Goal: Use online tool/utility

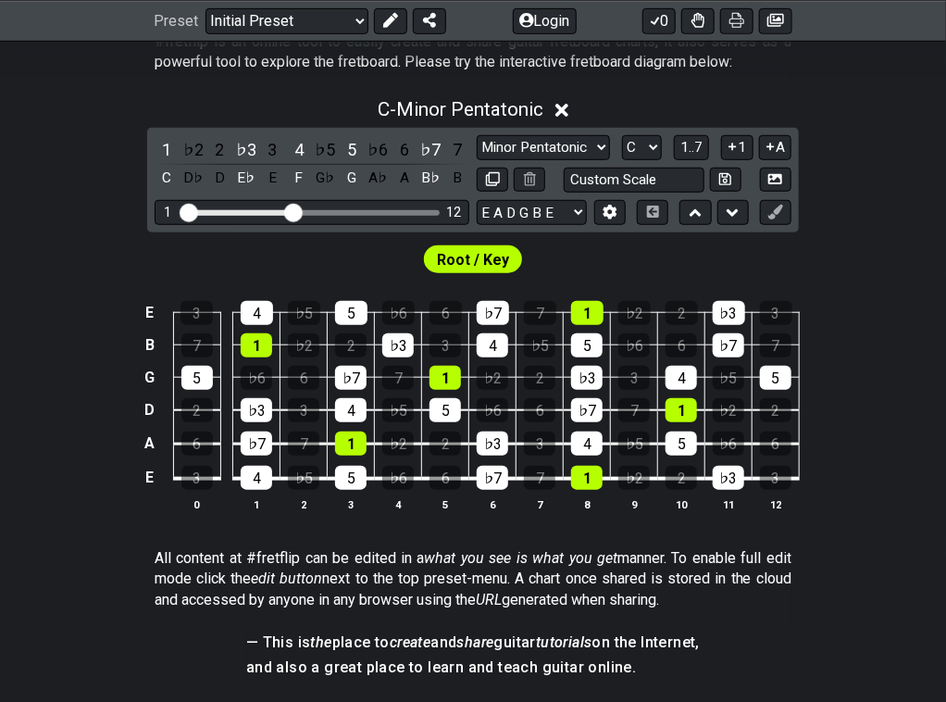
scroll to position [389, 0]
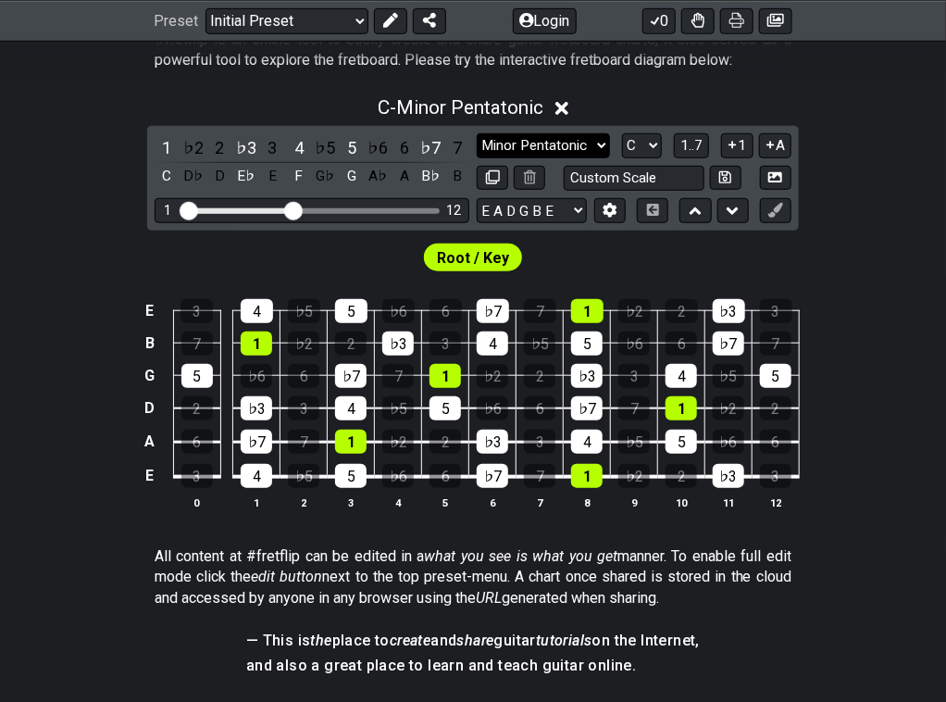
click at [568, 146] on select "Minor Pentatonic Click to edit Minor Pentatonic Major Pentatonic Minor Blues Ma…" at bounding box center [543, 145] width 133 height 25
click at [477, 133] on select "Minor Pentatonic Click to edit Minor Pentatonic Major Pentatonic Minor Blues Ma…" at bounding box center [543, 145] width 133 height 25
click at [571, 150] on select "Minor Pentatonic Click to edit Minor Pentatonic Major Pentatonic Minor Blues Ma…" at bounding box center [543, 145] width 133 height 25
click at [477, 133] on select "Minor Pentatonic Click to edit Minor Pentatonic Major Pentatonic Minor Blues Ma…" at bounding box center [543, 145] width 133 height 25
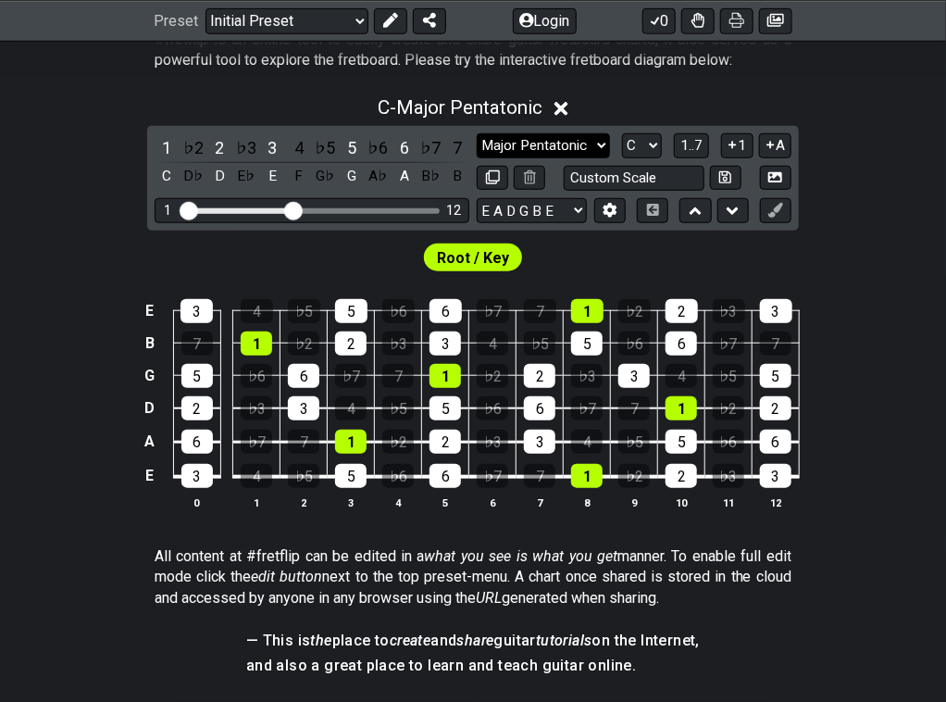
click at [544, 143] on select "Minor Pentatonic Click to edit Minor Pentatonic Major Pentatonic Minor Blues Ma…" at bounding box center [543, 145] width 133 height 25
select select "Minor Pentatonic"
click at [477, 133] on select "Minor Pentatonic Click to edit Minor Pentatonic Major Pentatonic Minor Blues Ma…" at bounding box center [543, 145] width 133 height 25
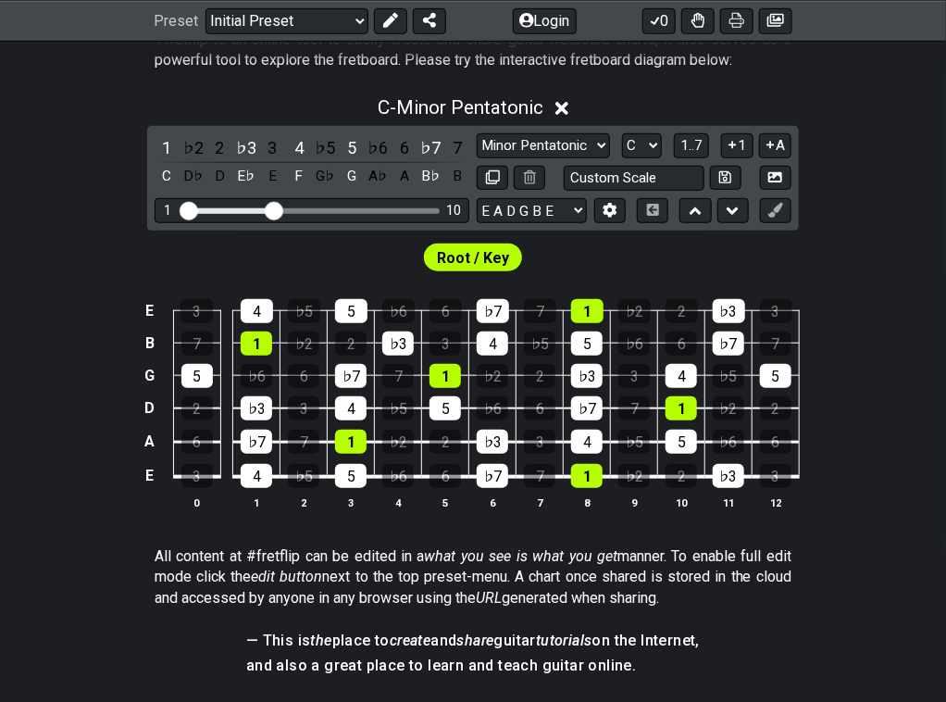
drag, startPoint x: 292, startPoint y: 209, endPoint x: 274, endPoint y: 211, distance: 18.6
click at [274, 209] on input "Visible fret range" at bounding box center [311, 209] width 263 height 0
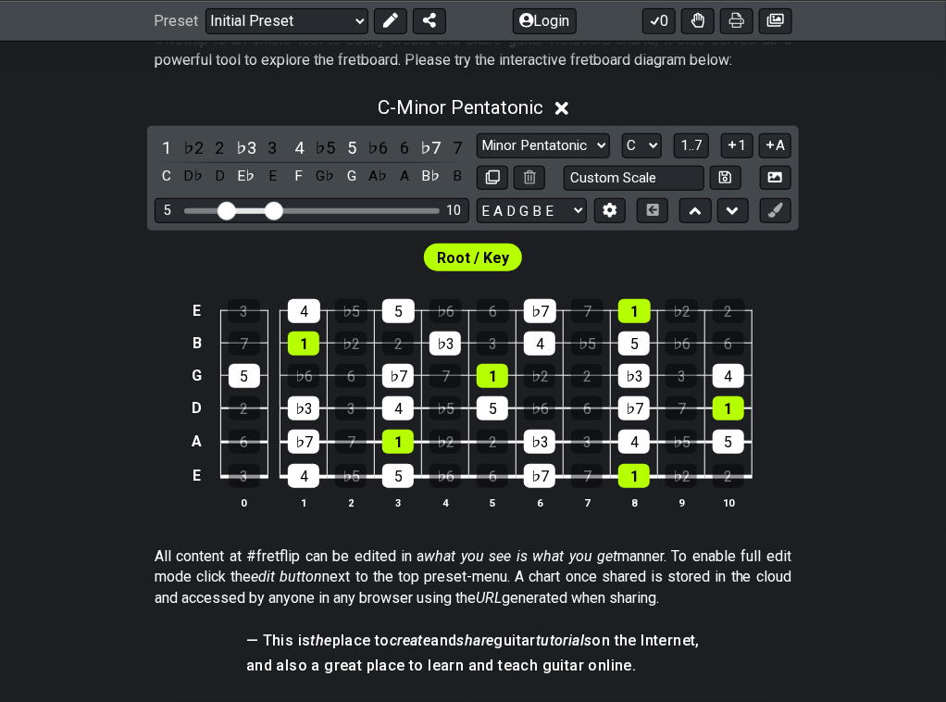
drag, startPoint x: 189, startPoint y: 206, endPoint x: 225, endPoint y: 206, distance: 36.1
click at [225, 209] on input "Visible fret range" at bounding box center [311, 209] width 263 height 0
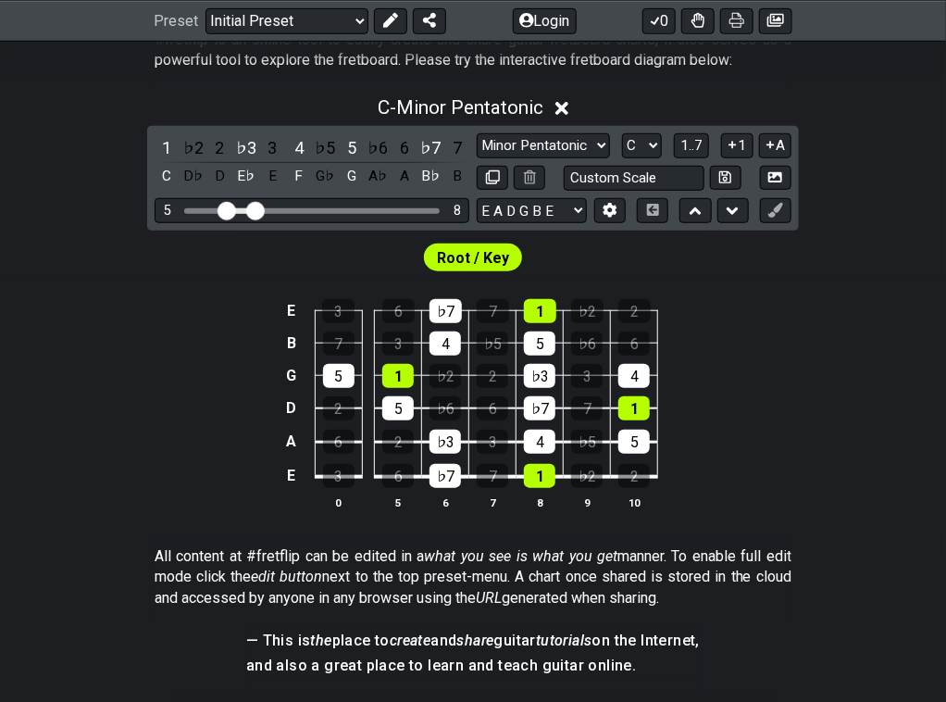
drag, startPoint x: 275, startPoint y: 208, endPoint x: 259, endPoint y: 214, distance: 16.7
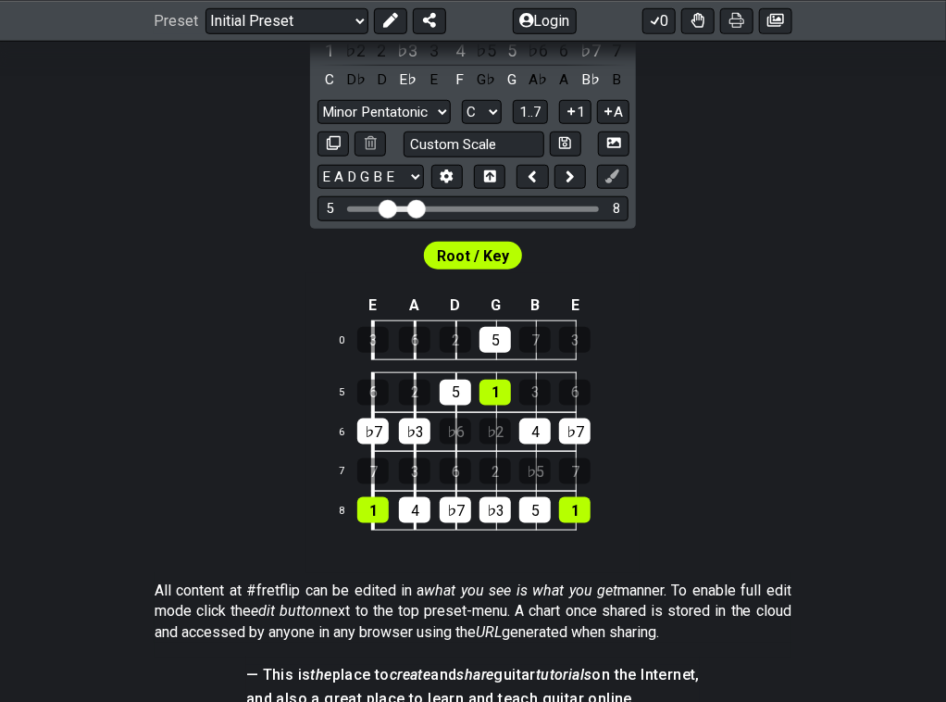
scroll to position [441, 0]
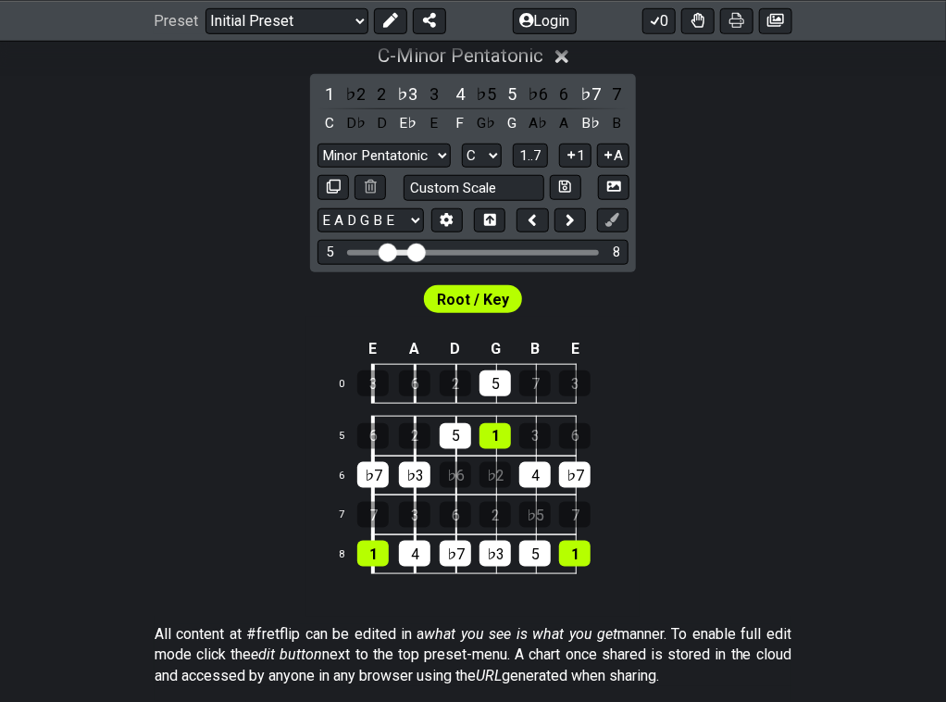
click at [492, 304] on span "Root / Key" at bounding box center [473, 300] width 72 height 27
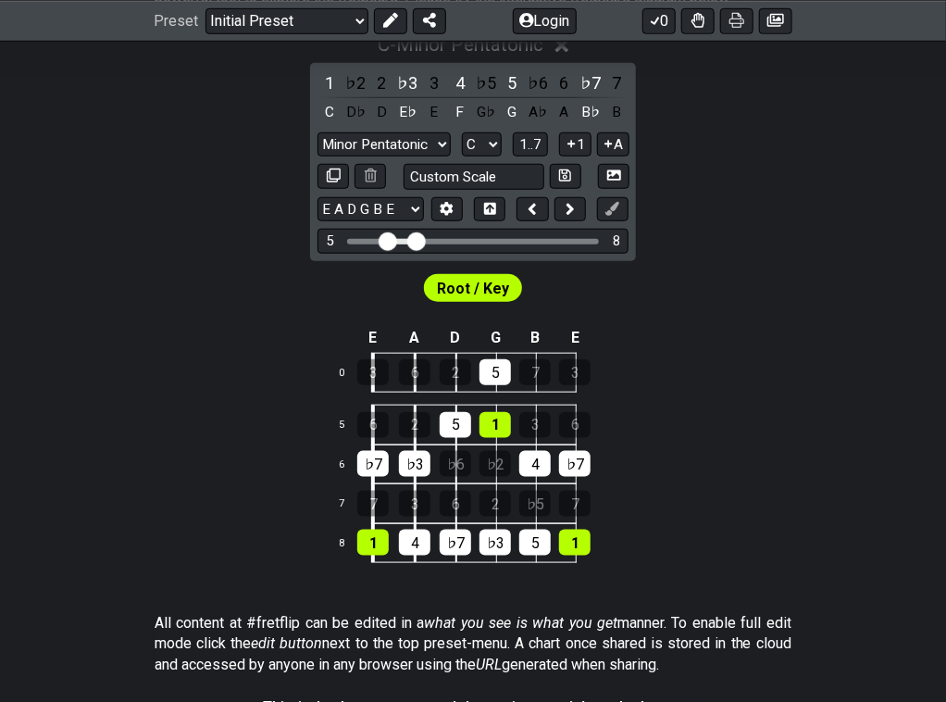
scroll to position [453, 0]
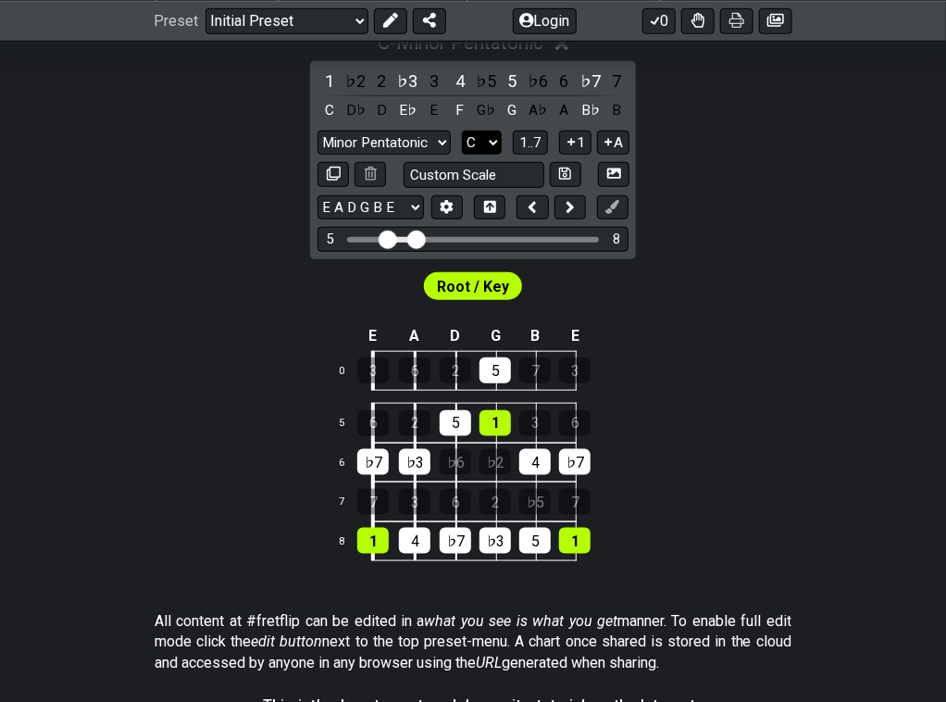
click at [486, 142] on select "A♭ A A♯ B♭ B C C♯ D♭ D D♯ E♭ E F F♯ G♭ G G♯" at bounding box center [482, 142] width 40 height 25
select select "E"
click at [462, 130] on select "A♭ A A♯ B♭ B C C♯ D♭ D D♯ E♭ E F F♯ G♭ G G♯" at bounding box center [482, 142] width 40 height 25
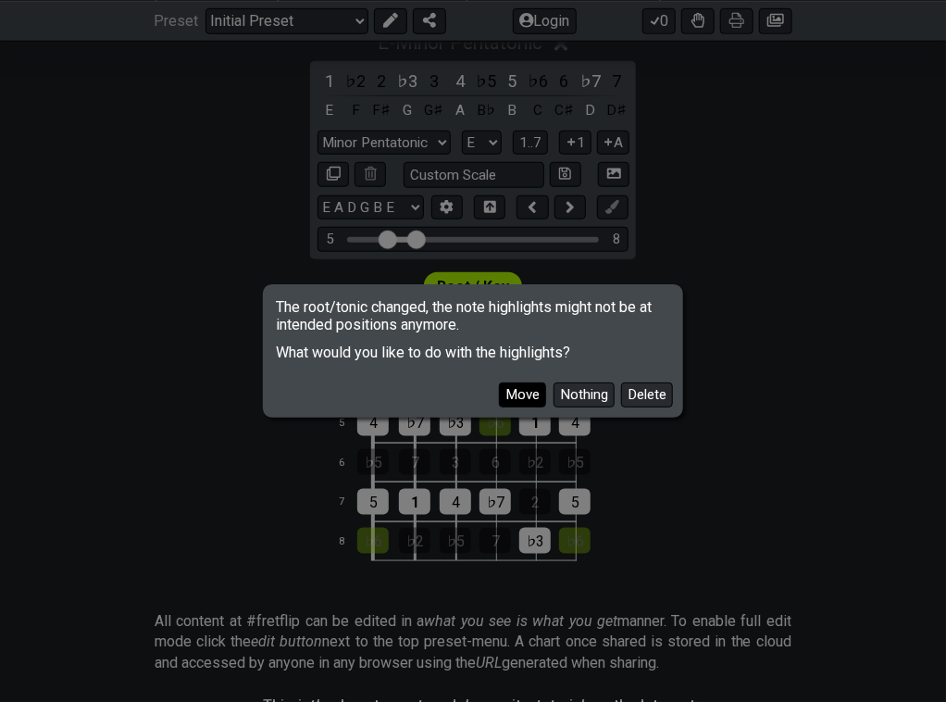
click at [529, 396] on button "Move" at bounding box center [522, 394] width 47 height 25
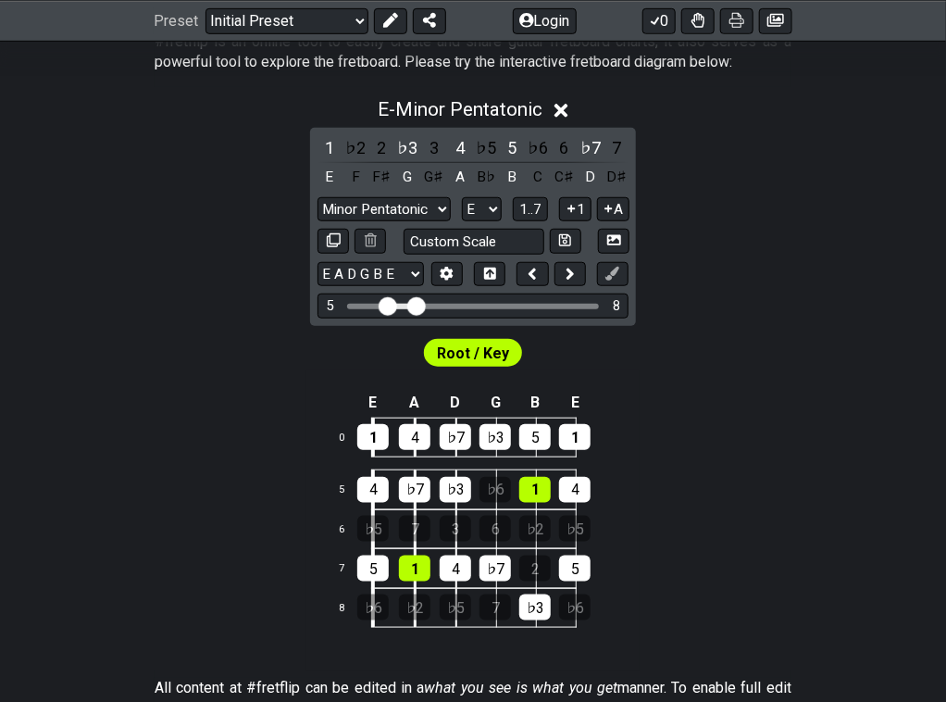
scroll to position [394, 0]
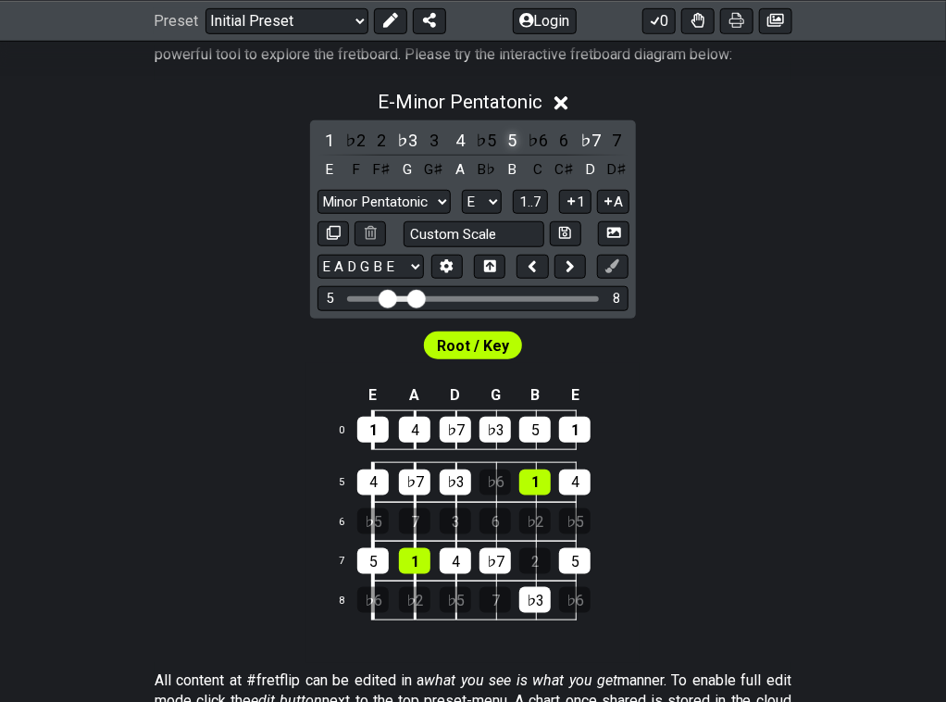
click at [506, 140] on div "5" at bounding box center [512, 140] width 24 height 25
click at [617, 134] on div "7" at bounding box center [616, 140] width 24 height 25
click at [418, 139] on div "♭3" at bounding box center [408, 140] width 24 height 25
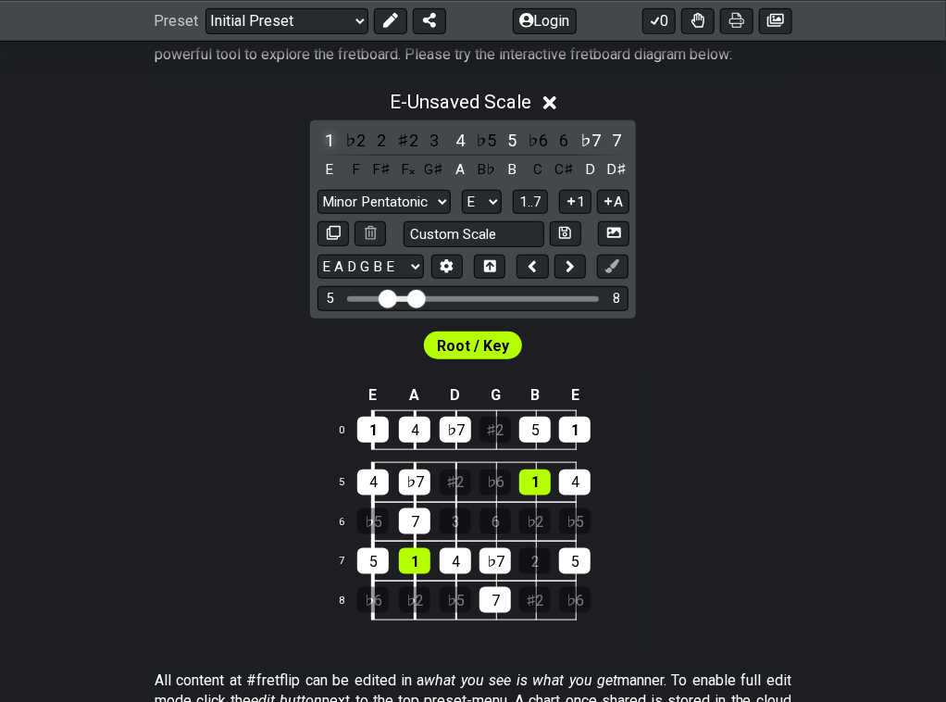
click at [328, 136] on div "1" at bounding box center [329, 140] width 24 height 25
click at [456, 140] on div "4" at bounding box center [460, 140] width 24 height 25
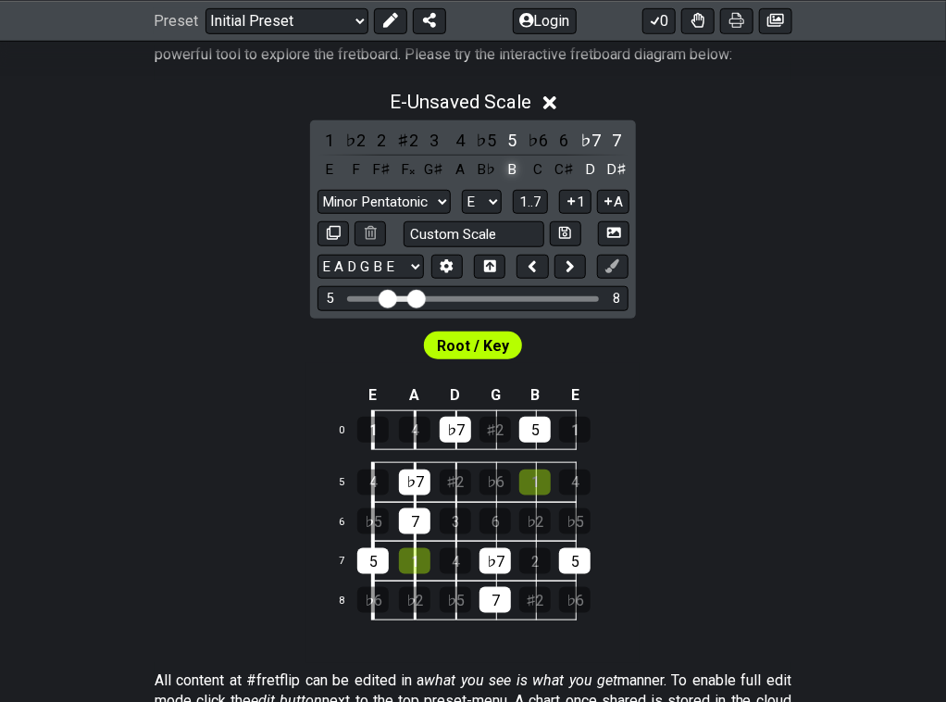
click at [502, 171] on div "B" at bounding box center [512, 169] width 24 height 25
click at [590, 167] on div "D" at bounding box center [590, 169] width 24 height 25
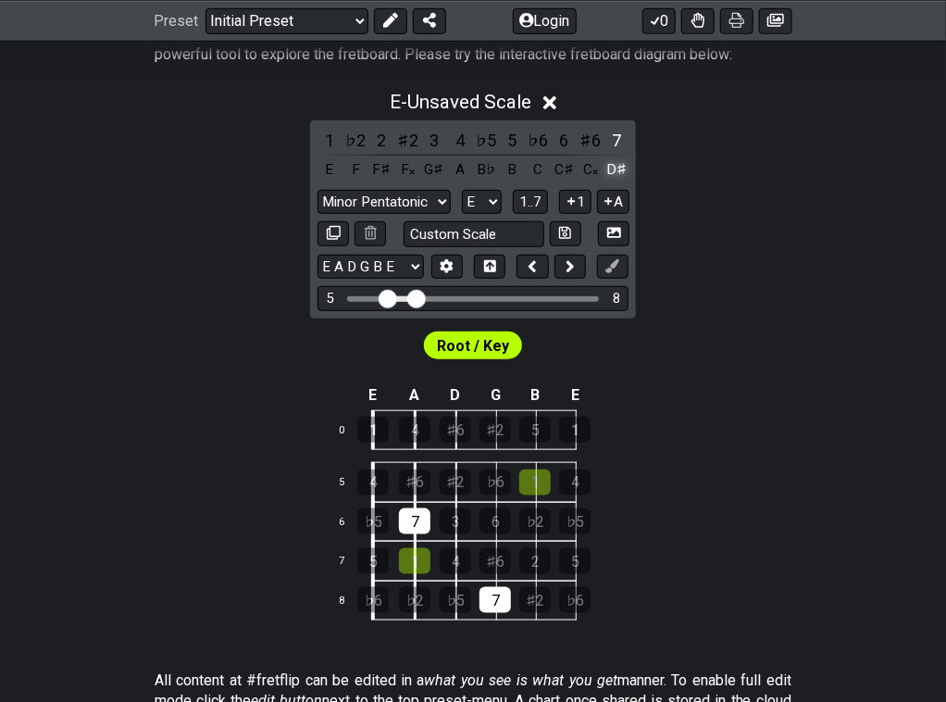
click at [619, 165] on div "D♯" at bounding box center [616, 169] width 24 height 25
click at [507, 129] on div "5" at bounding box center [512, 140] width 24 height 25
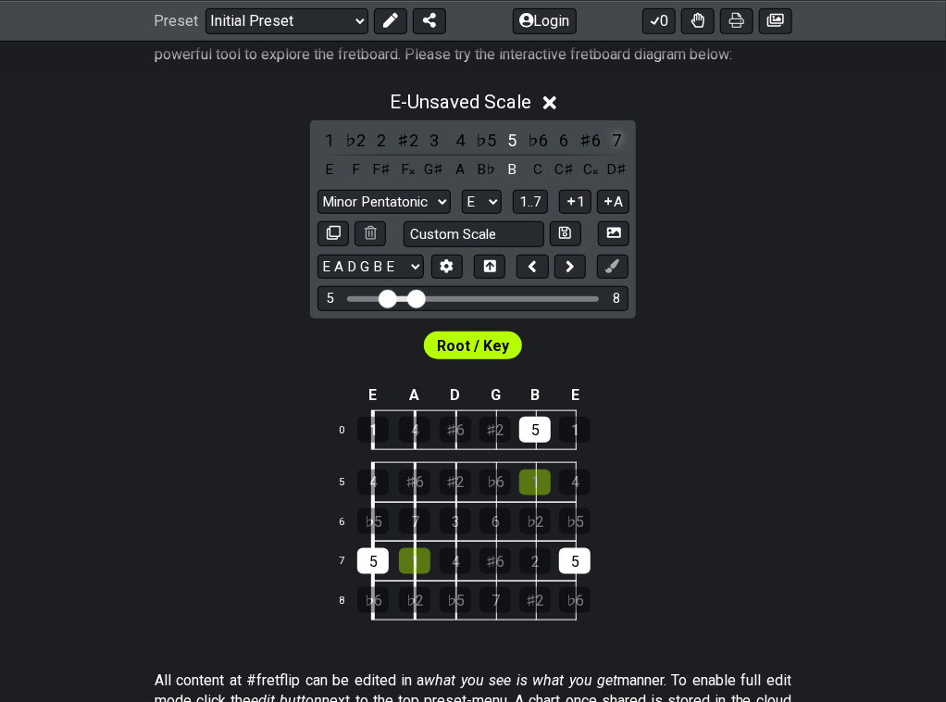
click at [615, 142] on div "7" at bounding box center [616, 140] width 24 height 25
click at [376, 600] on div "♭6" at bounding box center [372, 600] width 31 height 26
click at [572, 554] on div "5" at bounding box center [574, 561] width 31 height 26
click at [491, 590] on div "7" at bounding box center [494, 600] width 31 height 26
click at [533, 595] on div "♯2" at bounding box center [534, 600] width 31 height 26
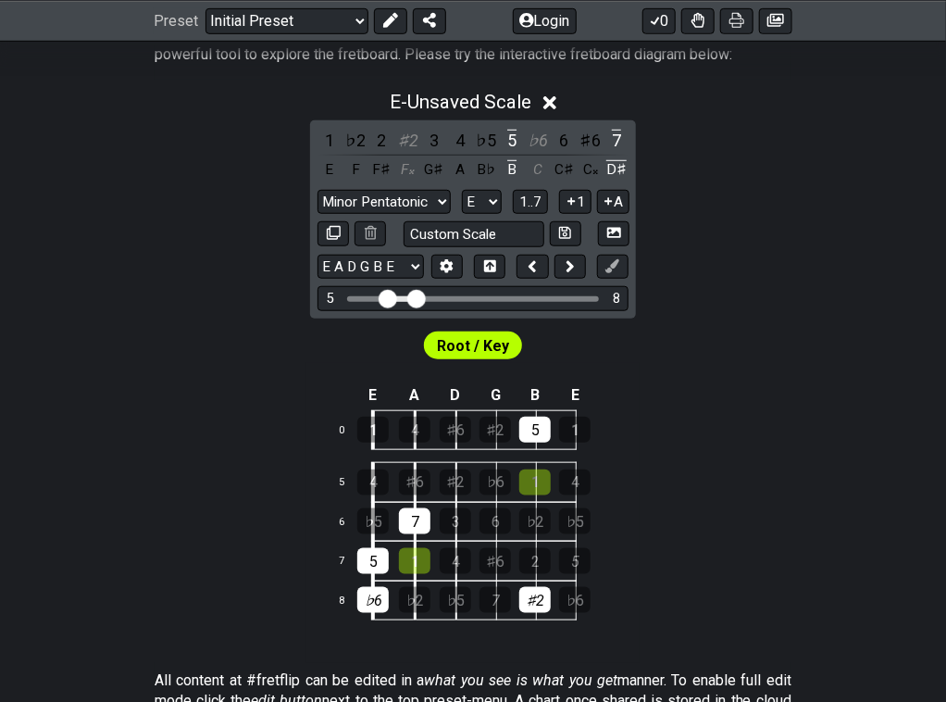
click at [496, 553] on div "♯6" at bounding box center [494, 561] width 31 height 26
click at [387, 517] on div "♭5" at bounding box center [372, 521] width 31 height 26
click at [426, 522] on div "7" at bounding box center [414, 521] width 31 height 26
click at [496, 522] on div "6" at bounding box center [494, 521] width 31 height 26
click at [496, 469] on div "♭6" at bounding box center [494, 482] width 31 height 26
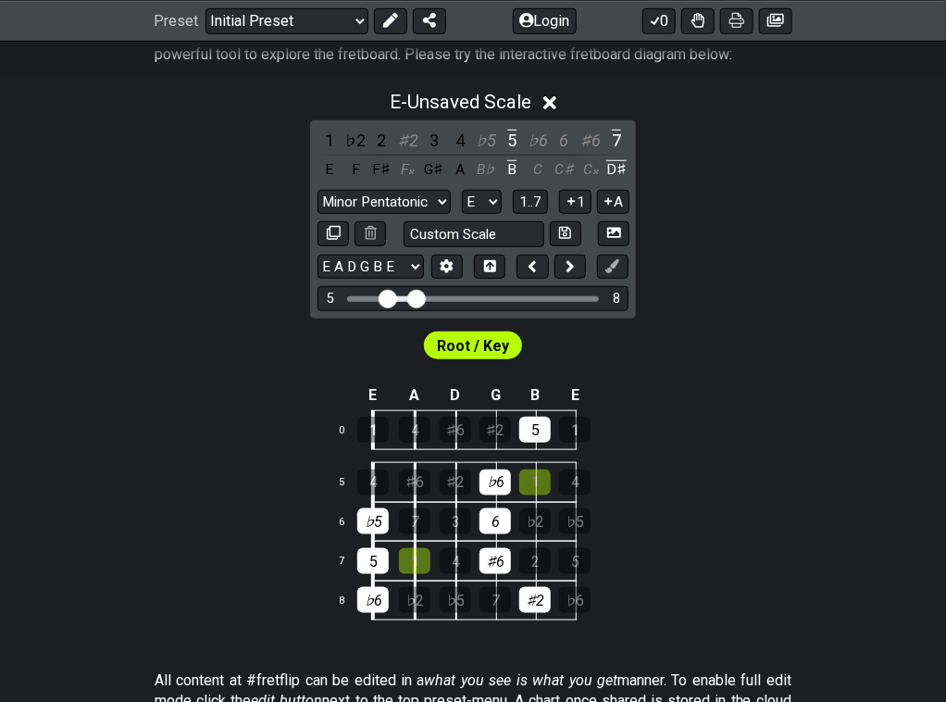
click at [374, 477] on div "4" at bounding box center [372, 482] width 31 height 26
click at [379, 425] on div "1" at bounding box center [372, 429] width 31 height 26
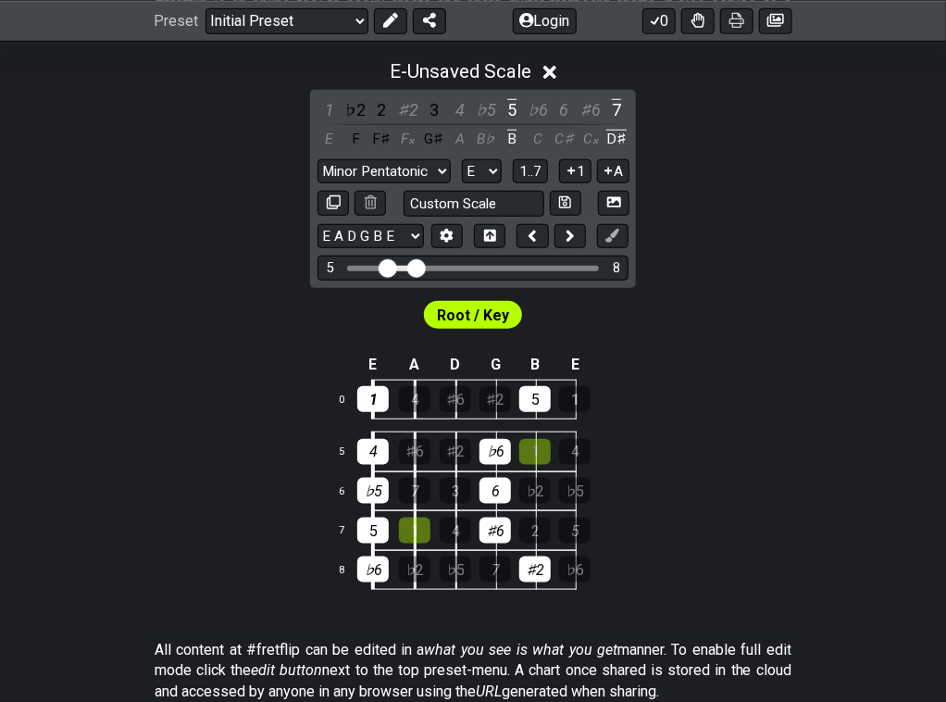
click at [377, 379] on td "1" at bounding box center [394, 399] width 43 height 40
click at [378, 386] on div "1" at bounding box center [372, 399] width 31 height 26
click at [374, 496] on div "♭5" at bounding box center [372, 491] width 31 height 26
click at [376, 525] on div "5" at bounding box center [372, 530] width 31 height 26
click at [418, 456] on div "♯6" at bounding box center [414, 452] width 31 height 26
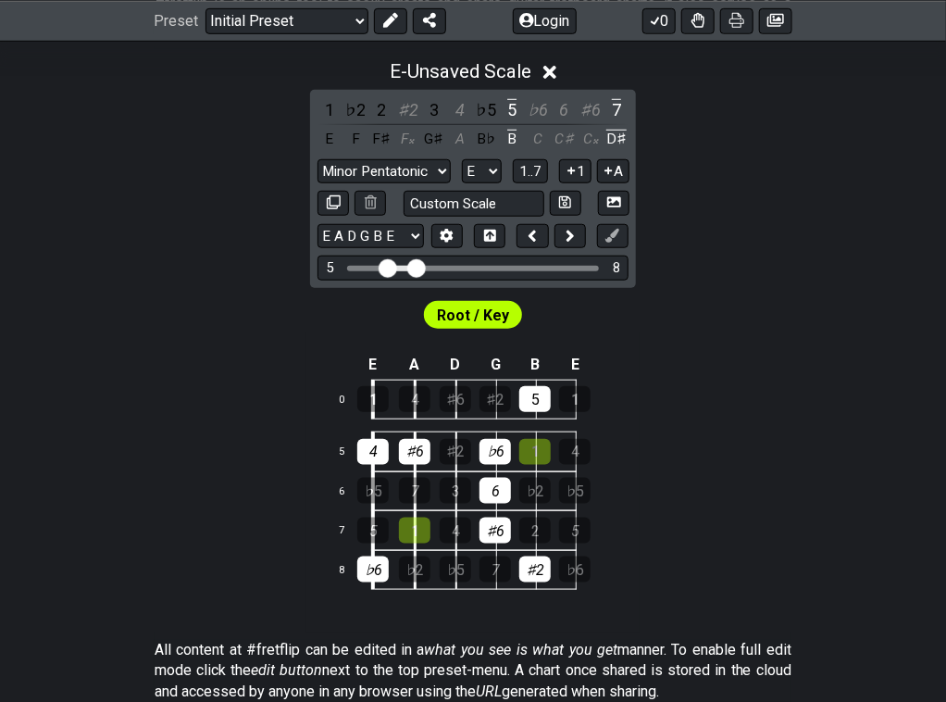
click at [418, 527] on div "1" at bounding box center [414, 530] width 31 height 26
click at [461, 454] on div "♯2" at bounding box center [455, 452] width 31 height 26
click at [458, 525] on div "4" at bounding box center [455, 530] width 31 height 26
click at [497, 491] on div "6" at bounding box center [494, 491] width 31 height 26
click at [540, 449] on div "1" at bounding box center [534, 452] width 31 height 26
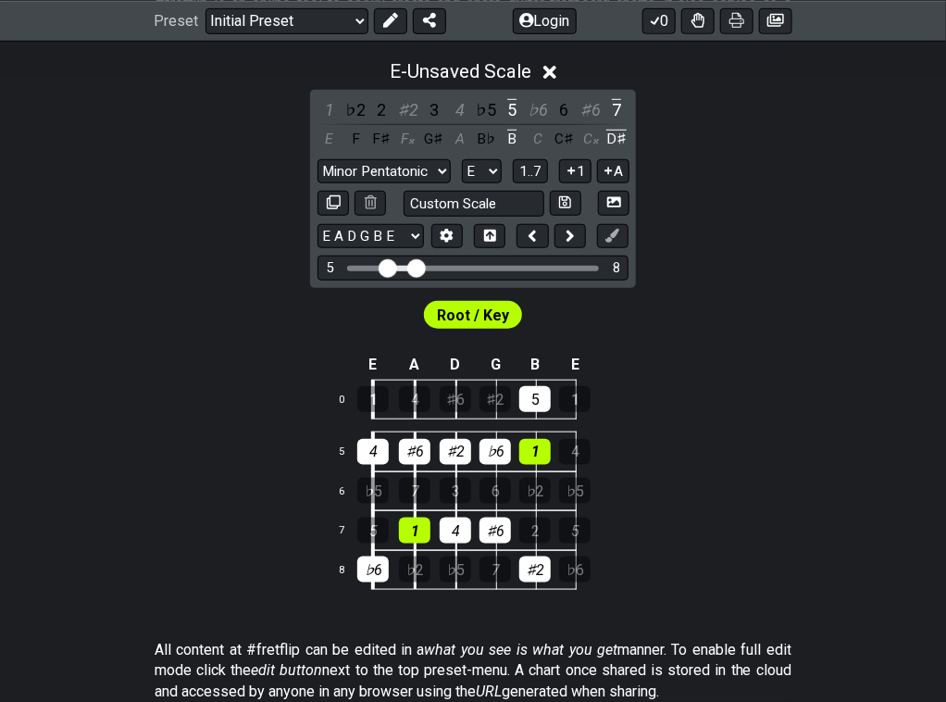
click at [537, 391] on div "5" at bounding box center [534, 399] width 31 height 26
click at [574, 444] on div "4" at bounding box center [574, 452] width 31 height 26
click at [575, 564] on div "♭6" at bounding box center [574, 569] width 31 height 26
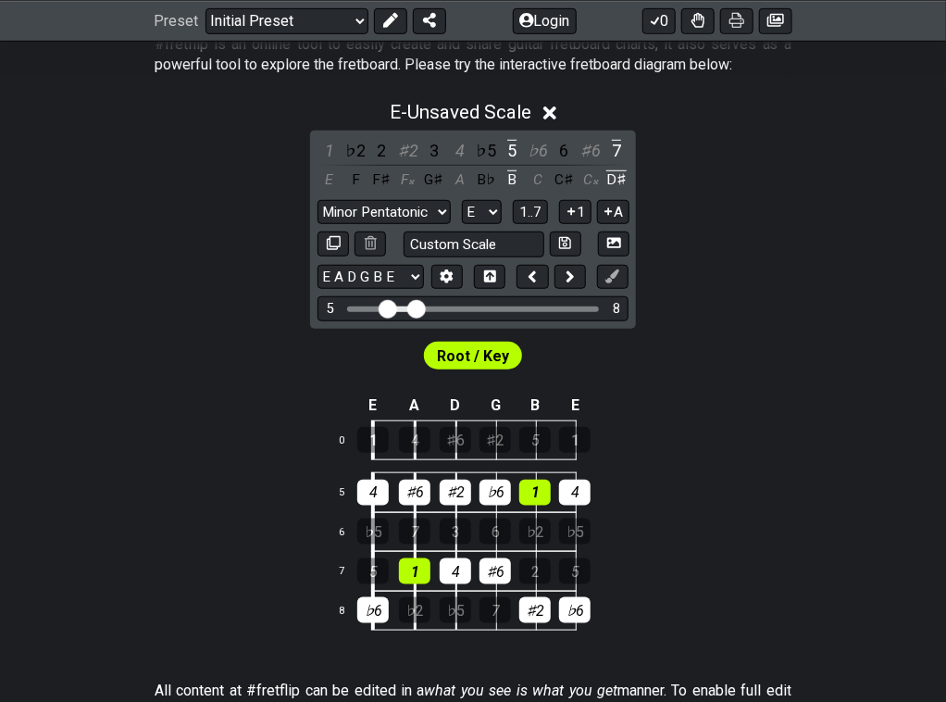
scroll to position [383, 0]
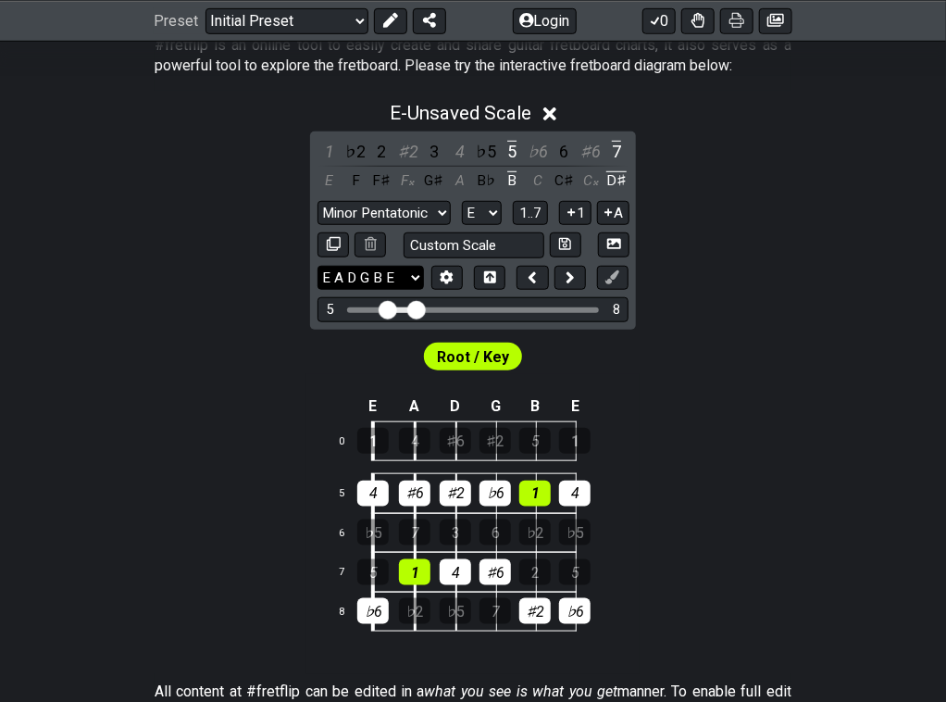
click at [389, 268] on select "E A D G B E E A D G B E E A D G B E B E A D F♯ B A D G C E A D A D G B E E♭ A♭ …" at bounding box center [370, 278] width 106 height 25
click at [822, 482] on div "#fretflip is an online tool to easily create and share guitar fretboard charts,…" at bounding box center [473, 624] width 946 height 1236
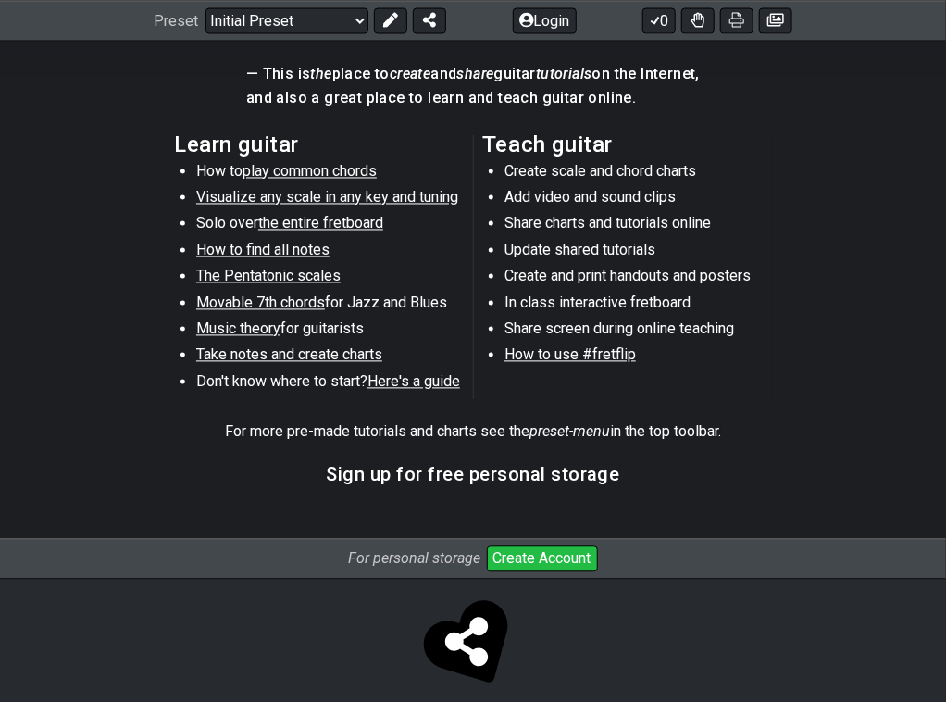
scroll to position [1087, 0]
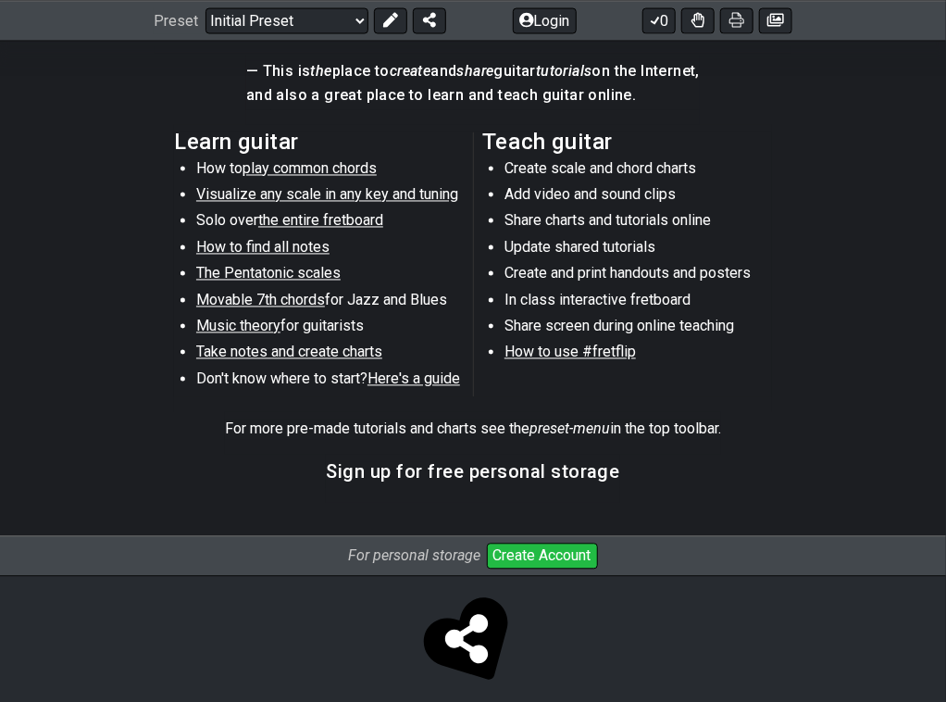
click at [553, 547] on button "Create Account" at bounding box center [542, 556] width 111 height 26
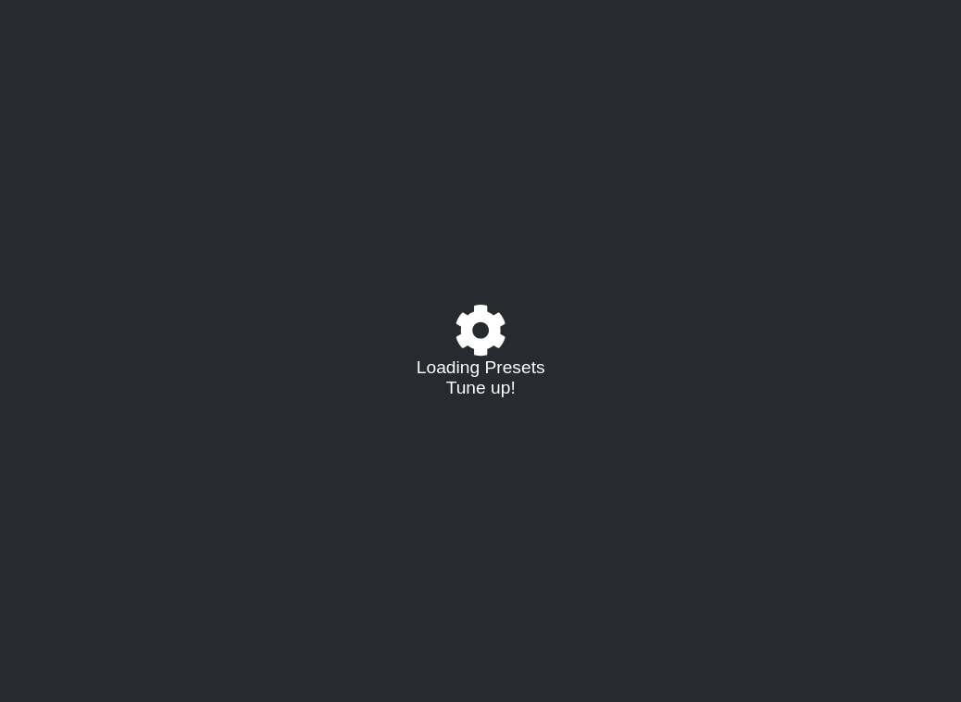
select select "E"
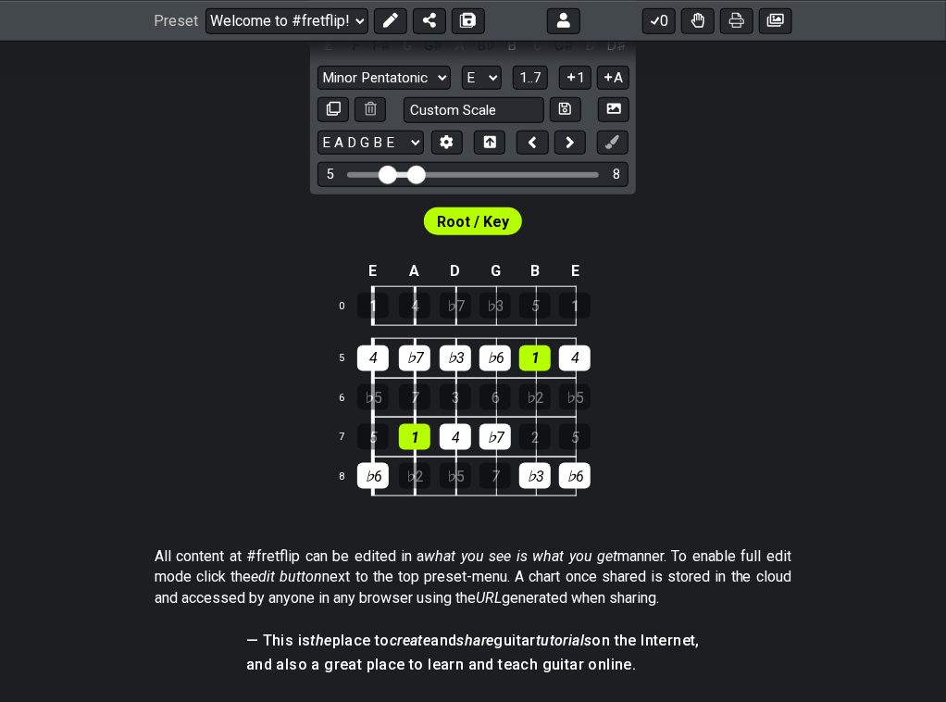
scroll to position [384, 0]
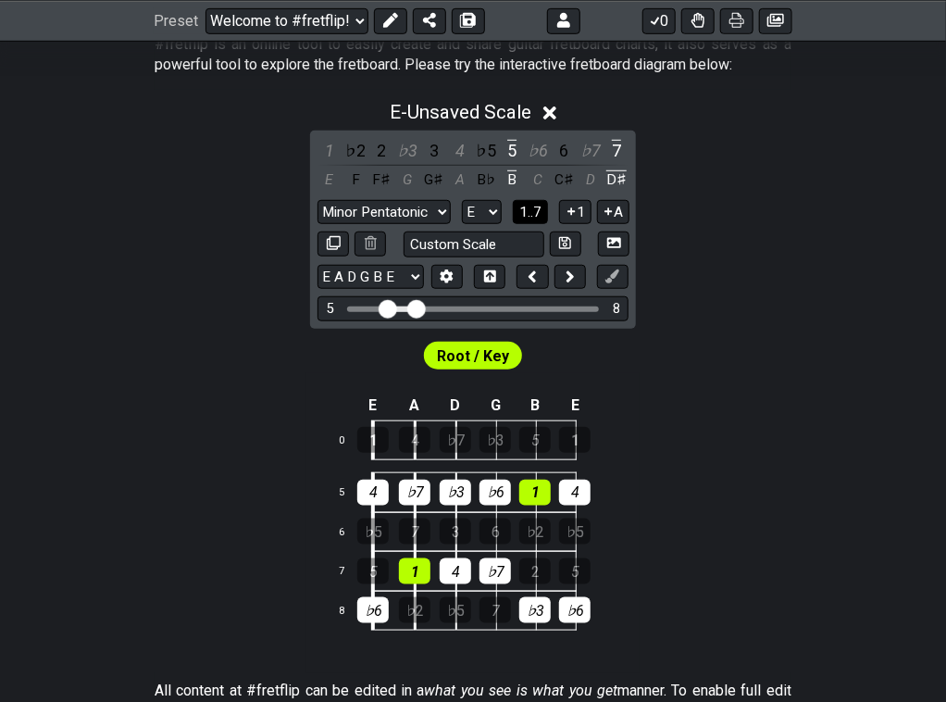
click at [534, 217] on span "1..7" at bounding box center [530, 212] width 22 height 17
click at [534, 217] on span "..." at bounding box center [531, 212] width 8 height 17
click at [534, 217] on span "E.." at bounding box center [531, 212] width 14 height 17
click at [534, 217] on span "1..7" at bounding box center [530, 212] width 22 height 17
click at [534, 217] on span "..." at bounding box center [531, 212] width 8 height 17
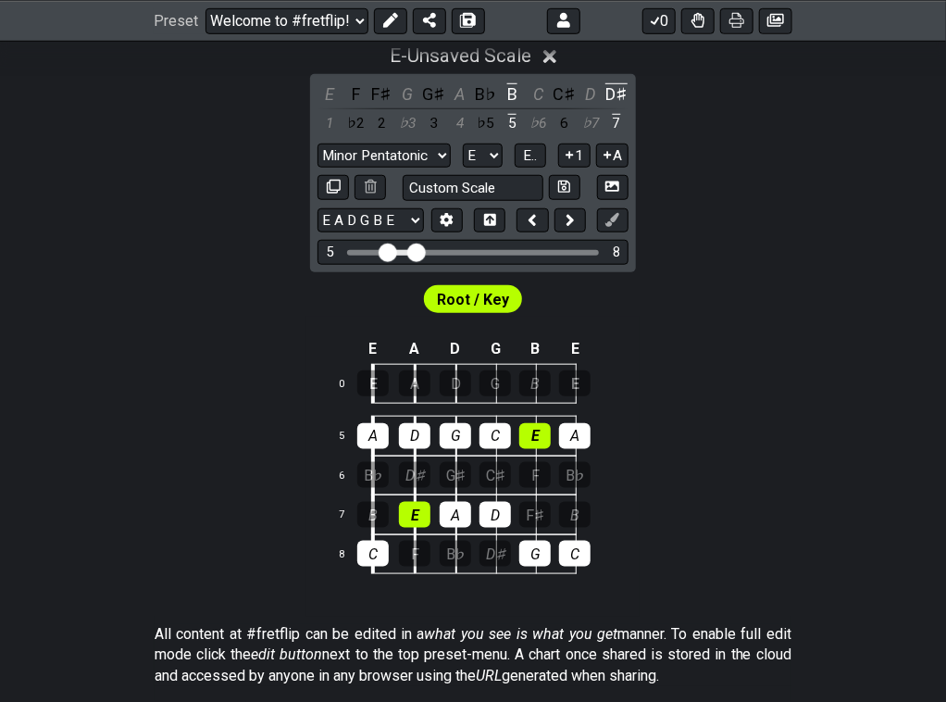
scroll to position [441, 0]
click at [386, 149] on select "Minor Pentatonic Click to edit Minor Pentatonic Major Pentatonic Minor Blues Ma…" at bounding box center [383, 155] width 133 height 25
select select "Minor Blues"
click at [317, 143] on select "Minor Pentatonic Click to edit Minor Pentatonic Major Pentatonic Minor Blues Ma…" at bounding box center [383, 155] width 133 height 25
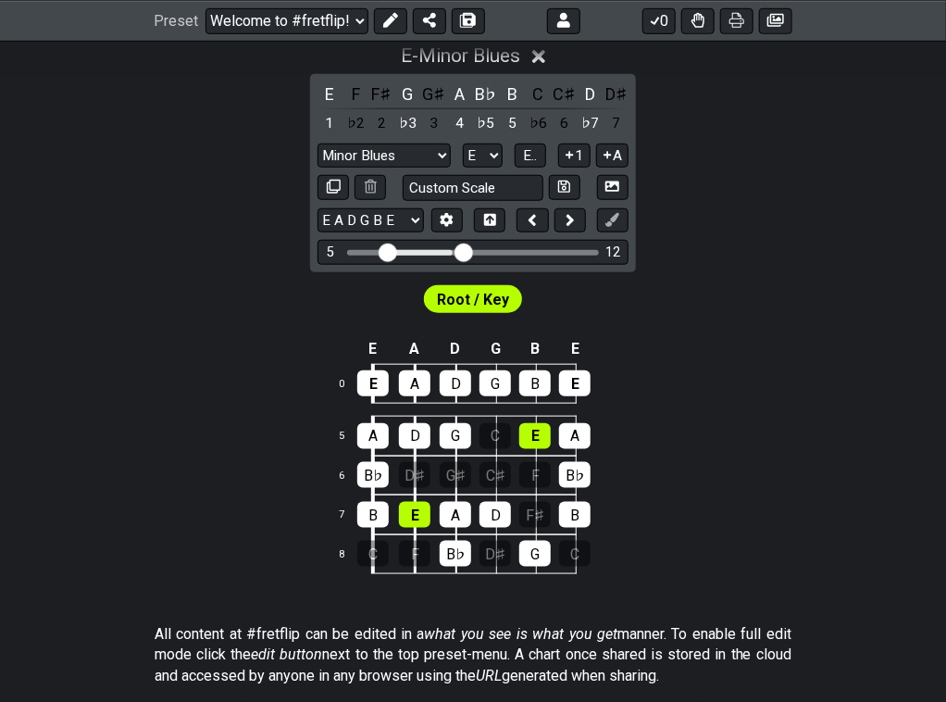
drag, startPoint x: 415, startPoint y: 251, endPoint x: 463, endPoint y: 259, distance: 48.8
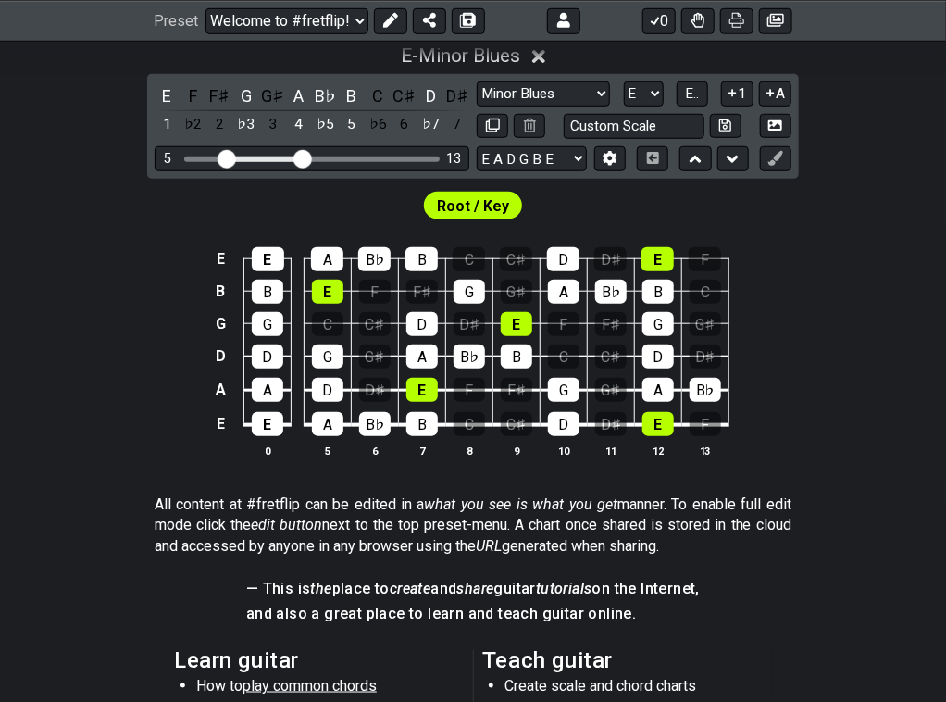
scroll to position [343, 0]
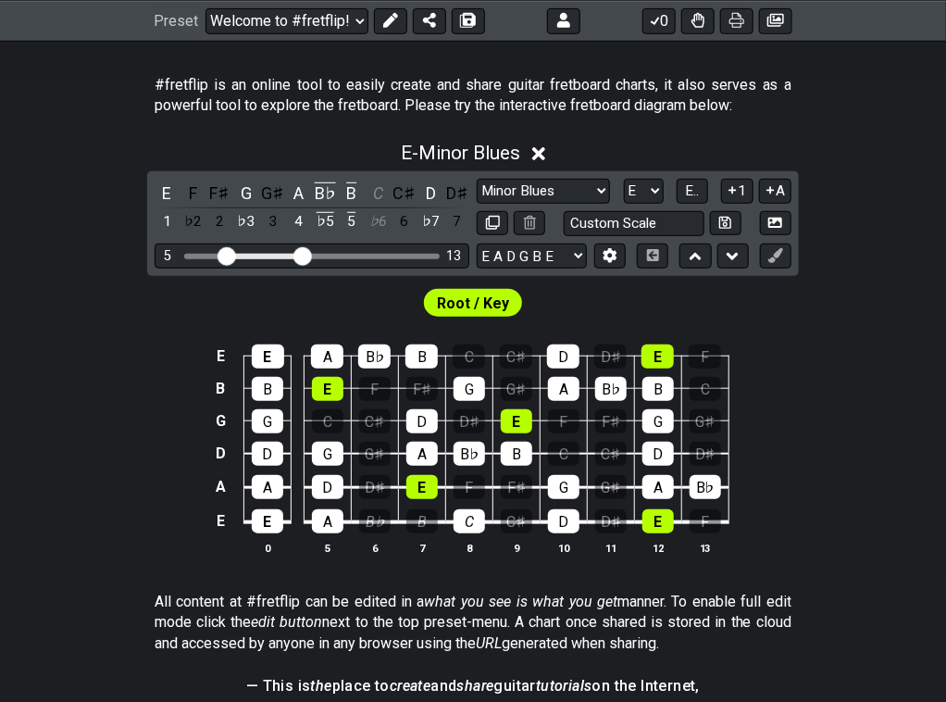
drag, startPoint x: 364, startPoint y: 521, endPoint x: 470, endPoint y: 511, distance: 106.9
click at [470, 511] on tr "E E A B♭ B C C♯ D D♯ E F" at bounding box center [468, 505] width 519 height 35
click at [470, 511] on div "C" at bounding box center [468, 521] width 31 height 24
click at [469, 442] on div "B♭" at bounding box center [468, 453] width 31 height 24
click at [329, 417] on div "C" at bounding box center [327, 421] width 31 height 24
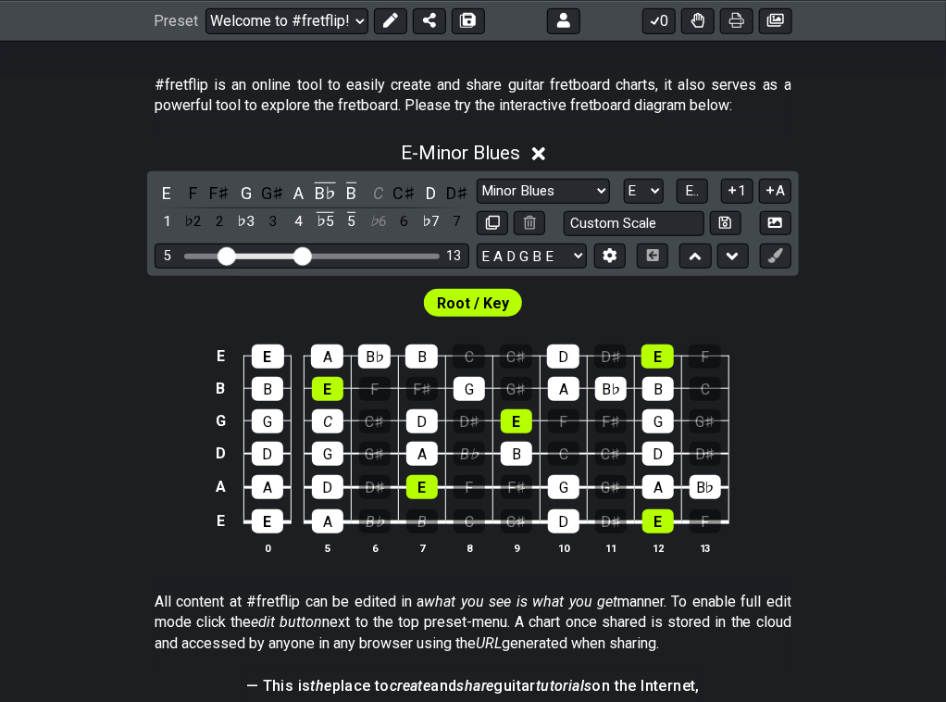
click at [466, 344] on div "C" at bounding box center [469, 356] width 32 height 24
drag, startPoint x: 429, startPoint y: 349, endPoint x: 377, endPoint y: 350, distance: 51.8
click at [377, 350] on tr "E E A B♭ B C C♯ D D♯ E F" at bounding box center [468, 340] width 519 height 32
click at [377, 350] on div "B♭" at bounding box center [374, 356] width 32 height 24
click at [465, 523] on div "C" at bounding box center [468, 521] width 31 height 24
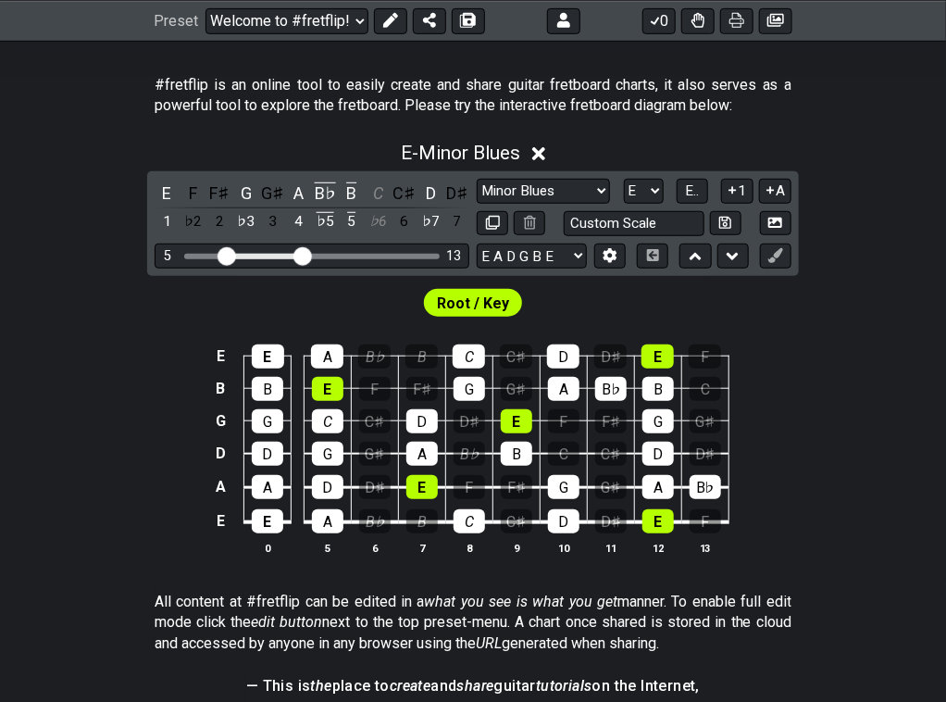
click at [365, 357] on div "B♭" at bounding box center [374, 356] width 32 height 24
drag, startPoint x: 278, startPoint y: 357, endPoint x: 275, endPoint y: 375, distance: 17.8
click at [275, 375] on tbody "E E A B♭ B C C♯ D D♯ E F B B E F F♯ G G♯ A B♭ B C G G C C♯ D D♯ E F F♯ G G♯ D D…" at bounding box center [468, 432] width 519 height 217
click at [275, 377] on div "B" at bounding box center [267, 389] width 31 height 24
click at [268, 420] on div "G" at bounding box center [267, 421] width 31 height 24
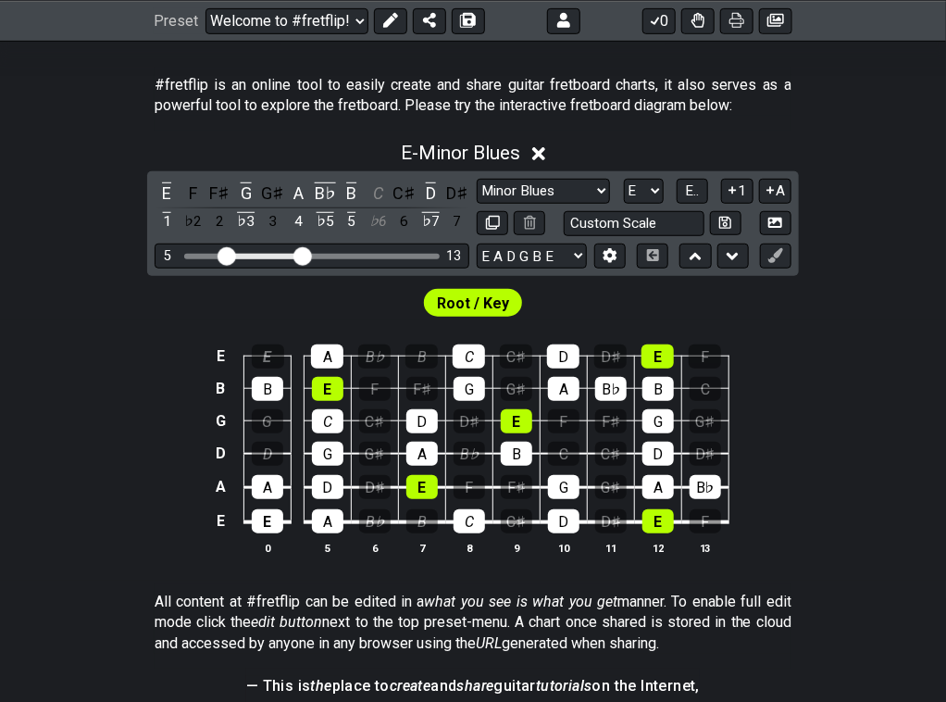
click at [266, 454] on div "D" at bounding box center [267, 453] width 31 height 24
drag, startPoint x: 267, startPoint y: 484, endPoint x: 270, endPoint y: 530, distance: 46.4
click at [270, 530] on tbody "E E A B♭ B C C♯ D D♯ E F B B E F F♯ G G♯ A B♭ B C G G C C♯ D D♯ E F F♯ G G♯ D D…" at bounding box center [468, 432] width 519 height 217
click at [270, 530] on div "E" at bounding box center [267, 521] width 31 height 24
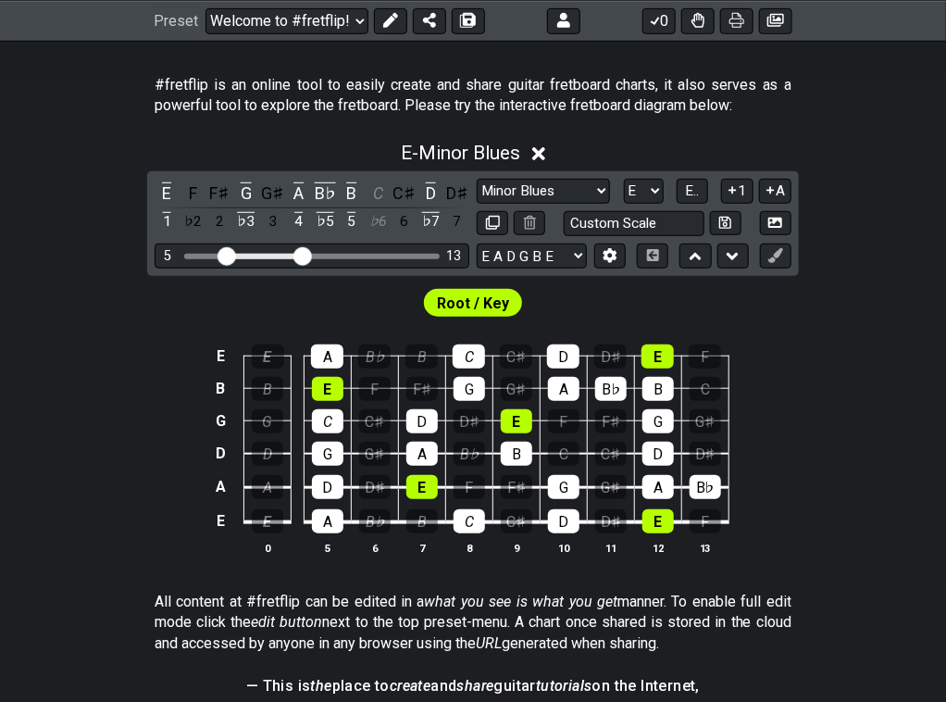
click at [272, 379] on div "B" at bounding box center [267, 389] width 31 height 24
click at [666, 491] on div "A" at bounding box center [657, 487] width 31 height 24
click at [702, 516] on div "F" at bounding box center [705, 521] width 31 height 24
click at [668, 517] on div "E" at bounding box center [657, 521] width 31 height 24
click at [604, 384] on div "B♭" at bounding box center [610, 389] width 31 height 24
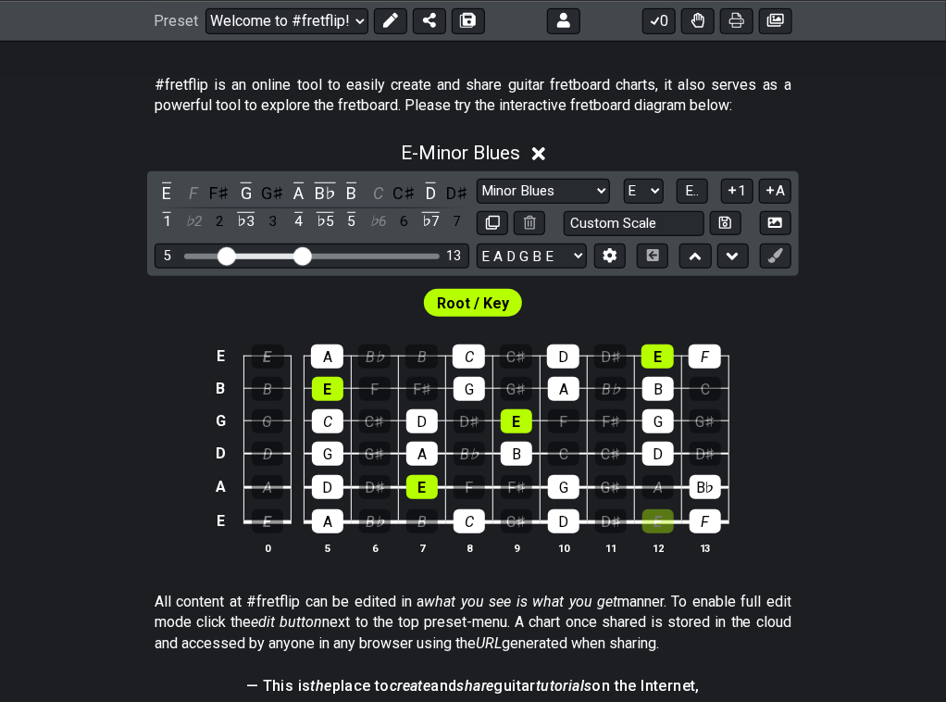
click at [694, 356] on div "F" at bounding box center [705, 356] width 32 height 24
click at [660, 356] on div "E" at bounding box center [657, 356] width 32 height 24
